Goal: Information Seeking & Learning: Learn about a topic

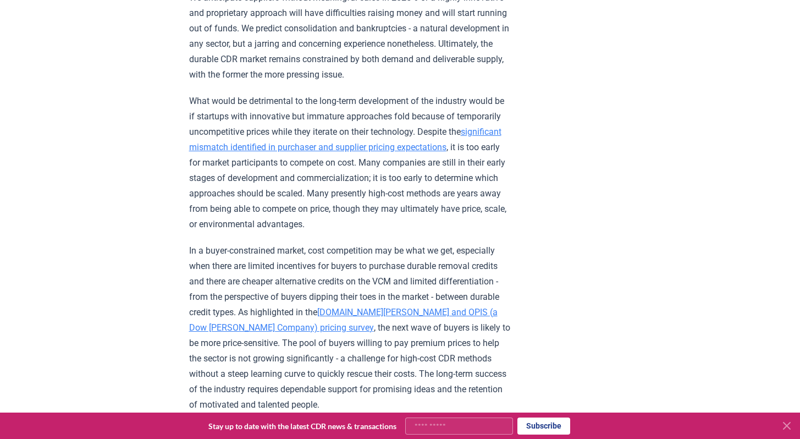
scroll to position [1166, 0]
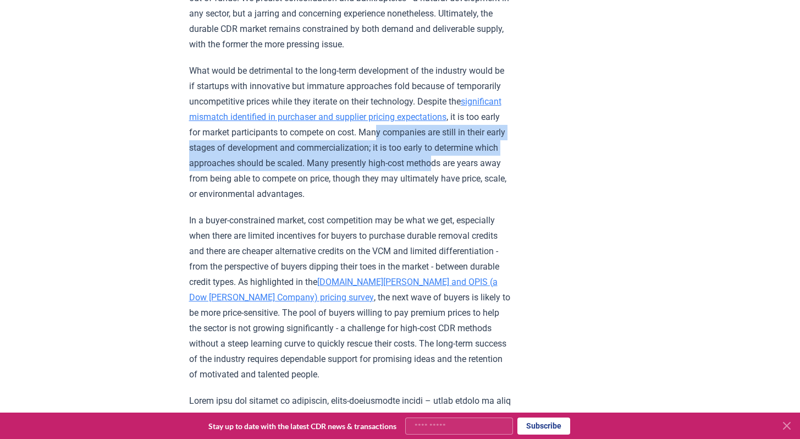
drag, startPoint x: 366, startPoint y: 98, endPoint x: 362, endPoint y: 125, distance: 27.2
click at [362, 125] on p "What would be detrimental to the long-term development of the industry would be…" at bounding box center [350, 132] width 322 height 139
click at [361, 125] on p "What would be detrimental to the long-term development of the industry would be…" at bounding box center [350, 132] width 322 height 139
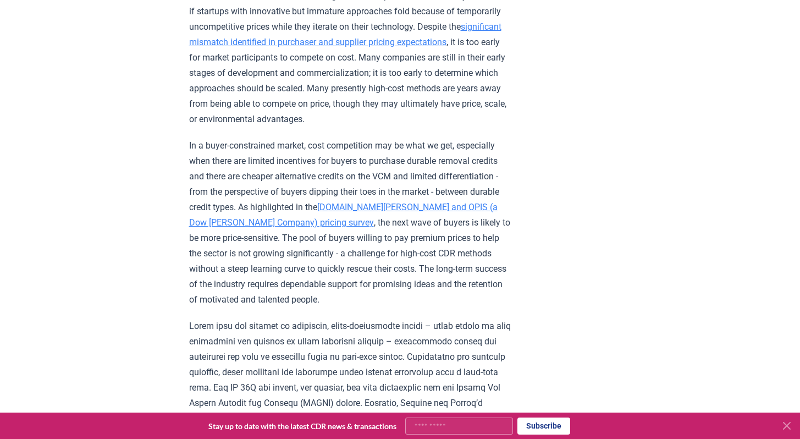
scroll to position [1241, 0]
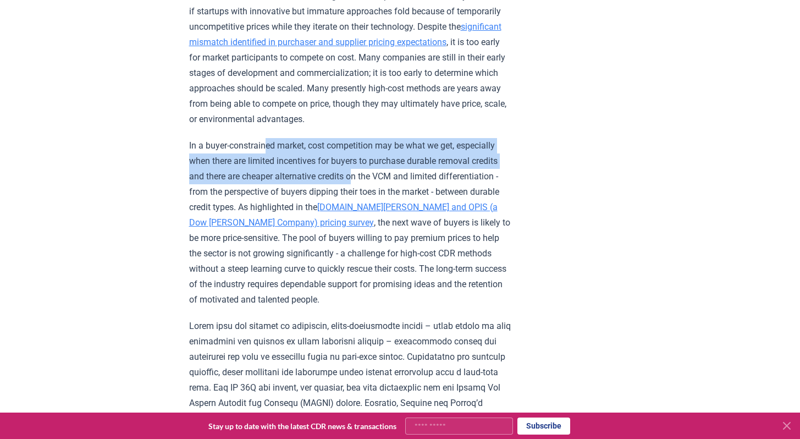
drag, startPoint x: 271, startPoint y: 105, endPoint x: 305, endPoint y: 128, distance: 41.2
click at [305, 138] on p "In a buyer-constrained market, cost competition may be what we get, especially …" at bounding box center [350, 222] width 322 height 169
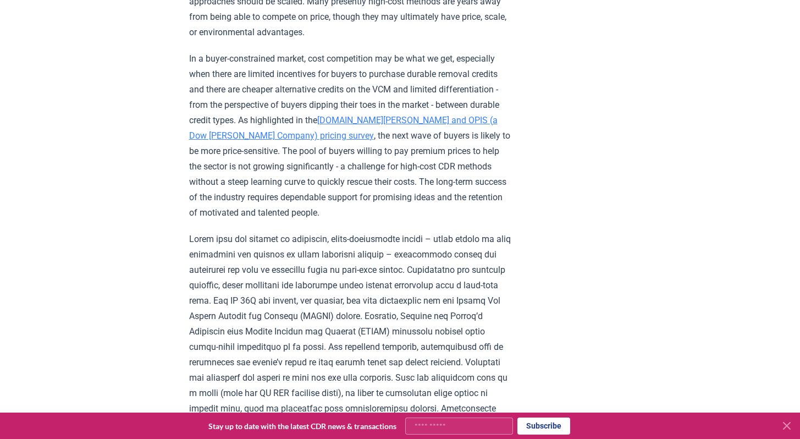
scroll to position [1328, 0]
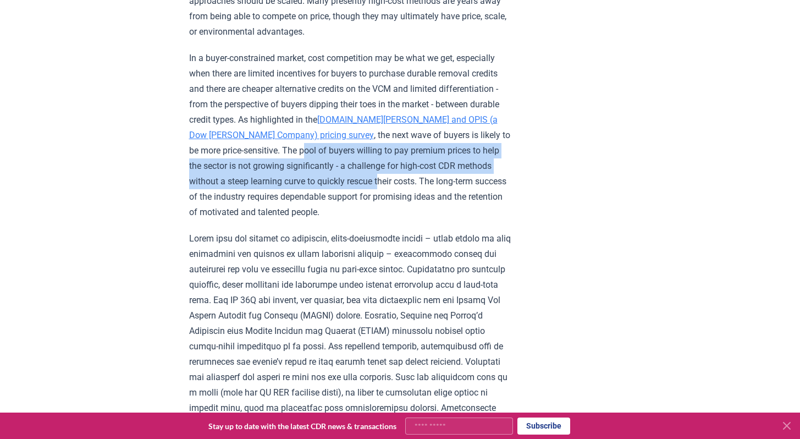
drag, startPoint x: 344, startPoint y: 90, endPoint x: 347, endPoint y: 123, distance: 33.1
click at [347, 123] on p "In a buyer-constrained market, cost competition may be what we get, especially …" at bounding box center [350, 135] width 322 height 169
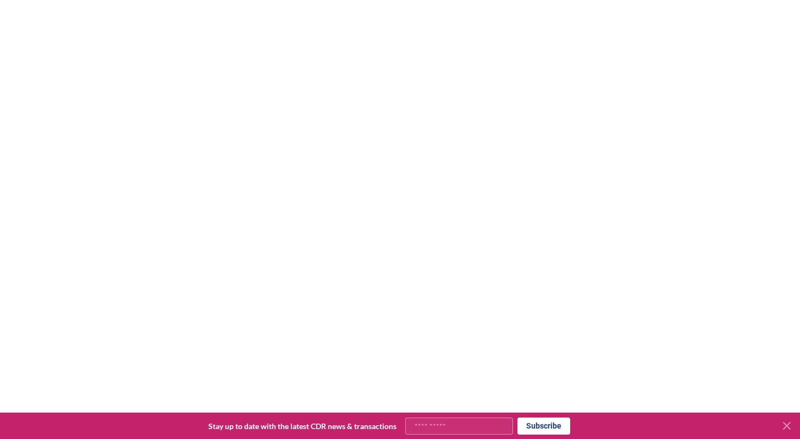
scroll to position [2318, 0]
